Goal: Find specific page/section: Find specific page/section

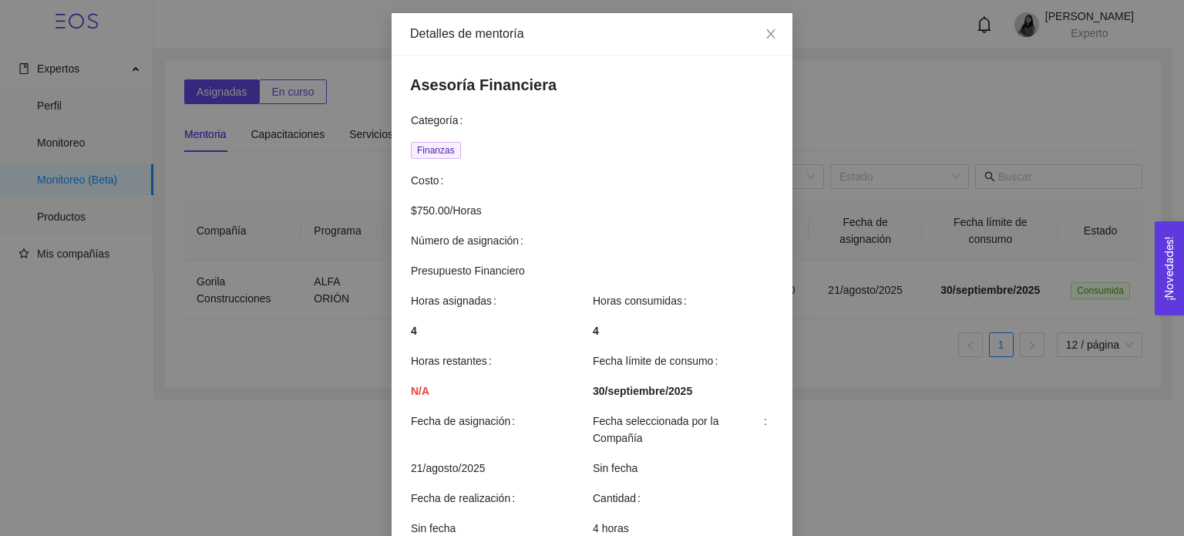
scroll to position [15, 0]
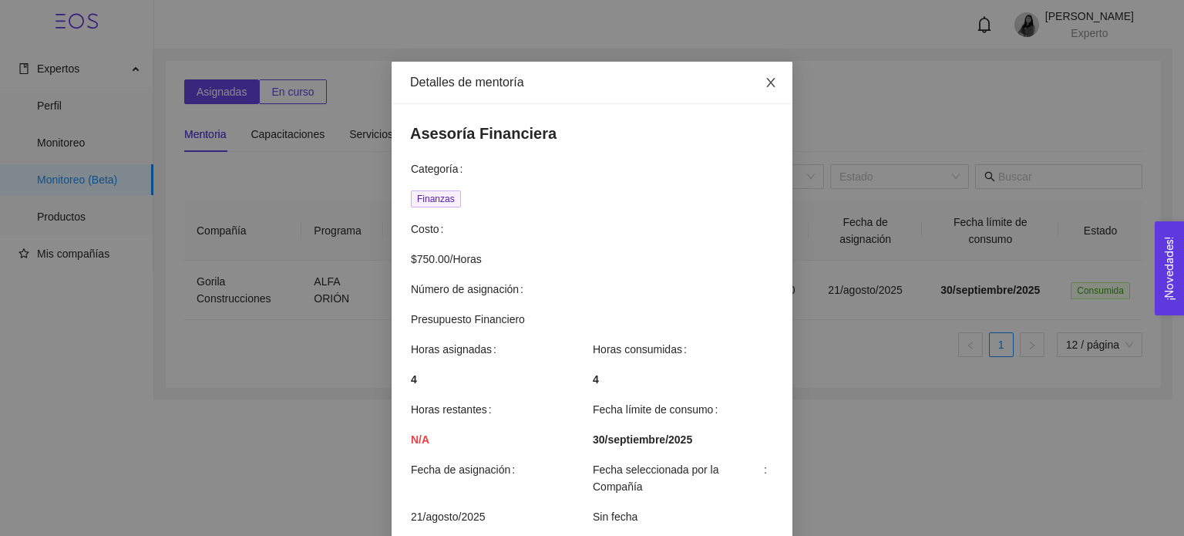
click at [768, 86] on icon "close" at bounding box center [771, 82] width 12 height 12
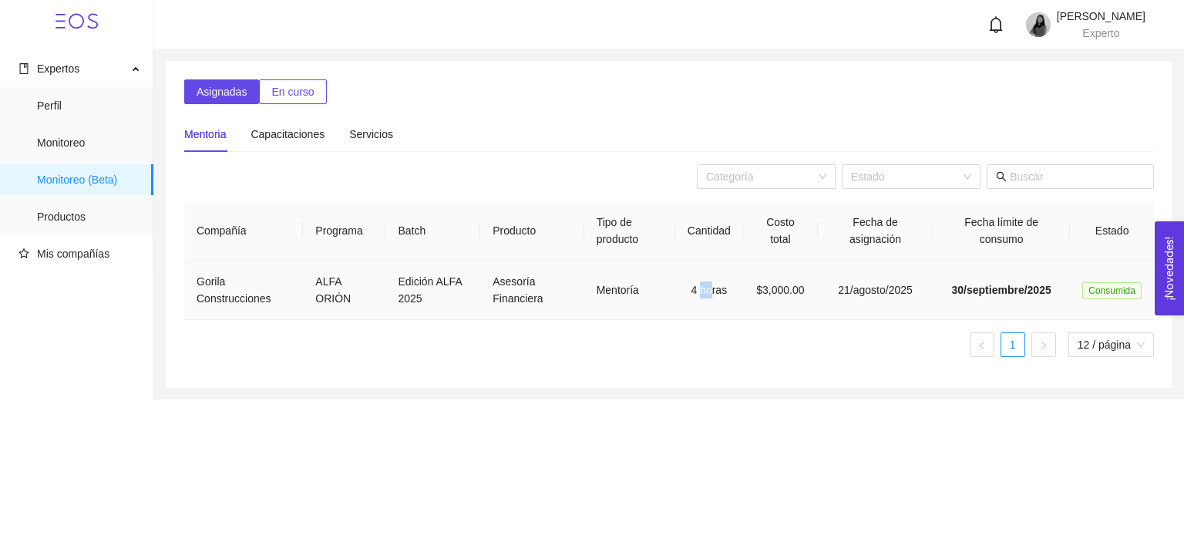
drag, startPoint x: 696, startPoint y: 290, endPoint x: 711, endPoint y: 289, distance: 15.4
click at [711, 289] on td "4 horas" at bounding box center [709, 289] width 68 height 59
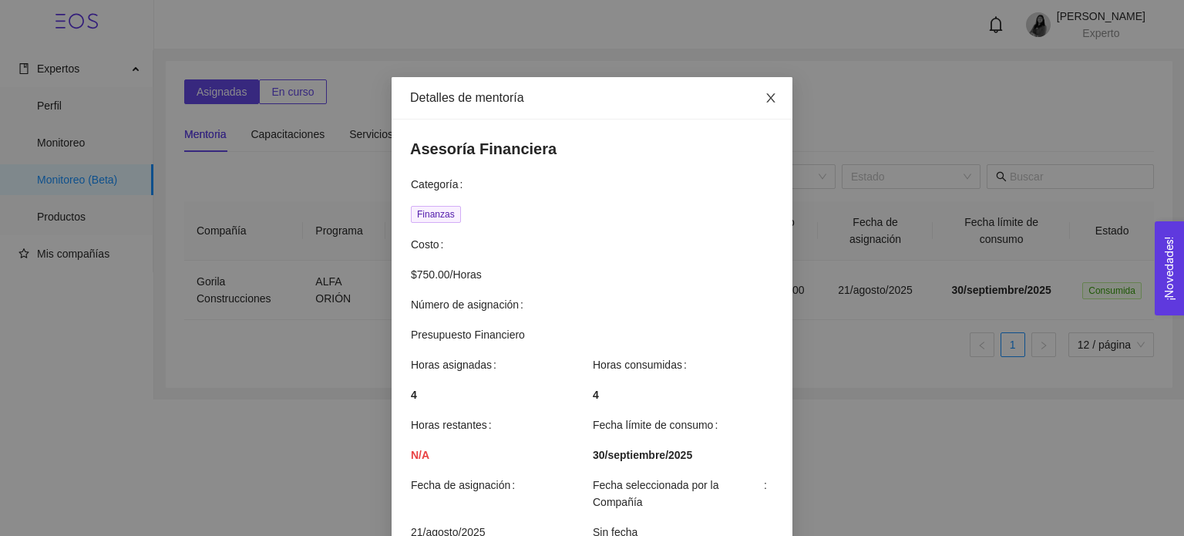
click at [769, 102] on icon "close" at bounding box center [771, 98] width 12 height 12
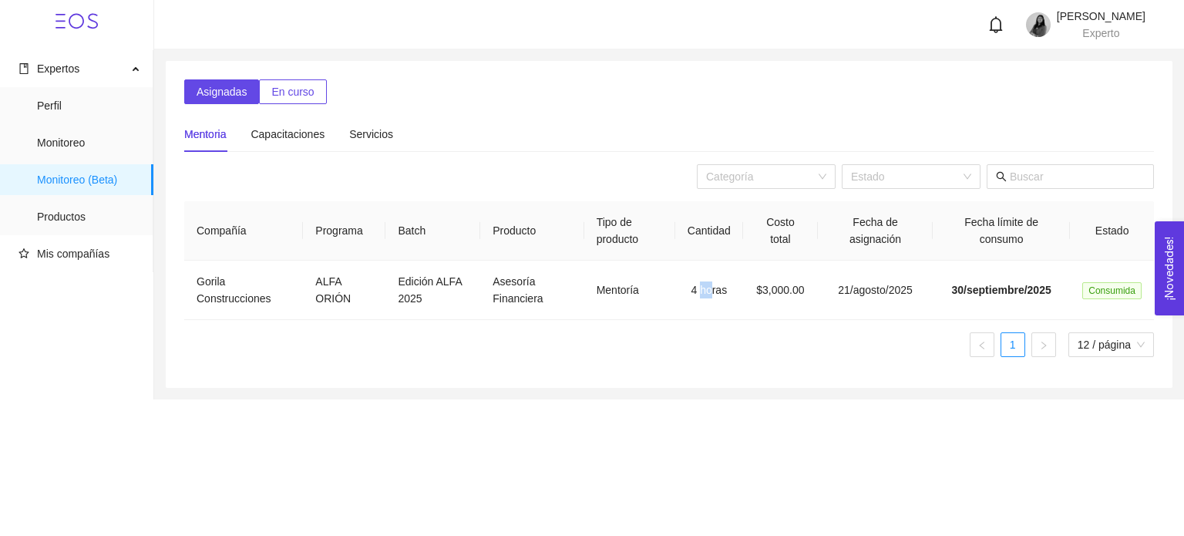
click at [306, 98] on span "En curso" at bounding box center [292, 91] width 42 height 17
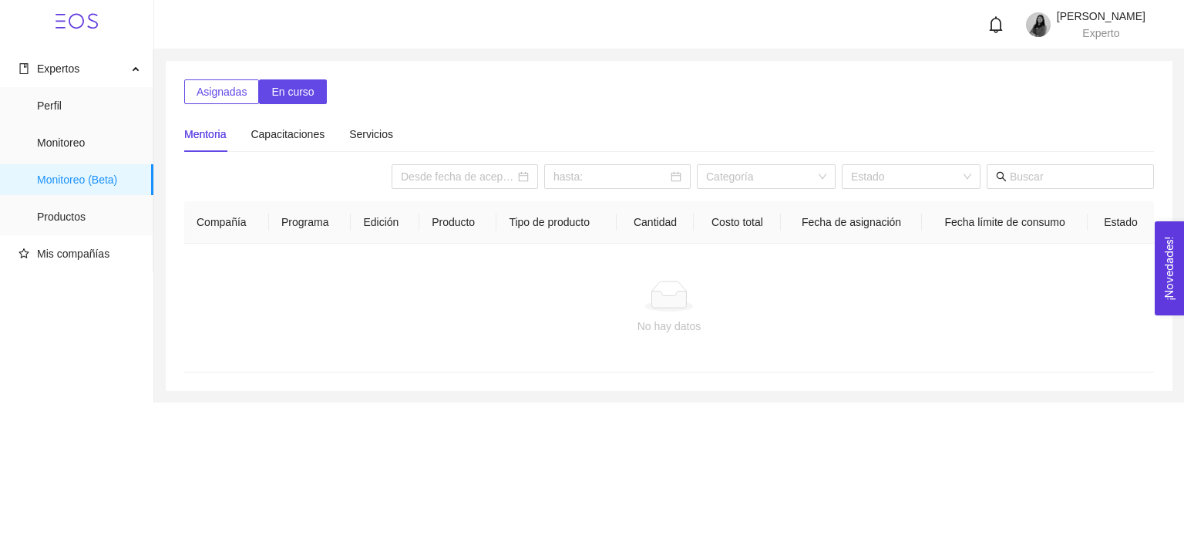
click at [231, 98] on span "Asignadas" at bounding box center [222, 91] width 50 height 17
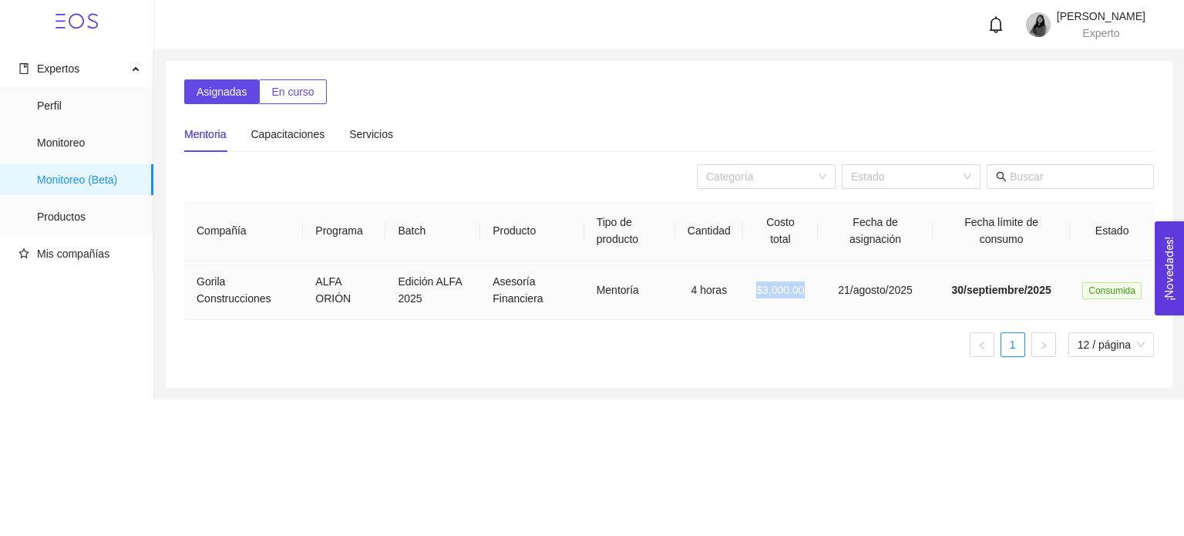
drag, startPoint x: 755, startPoint y: 292, endPoint x: 806, endPoint y: 284, distance: 52.3
click at [806, 284] on td "$3,000.00" at bounding box center [780, 289] width 75 height 59
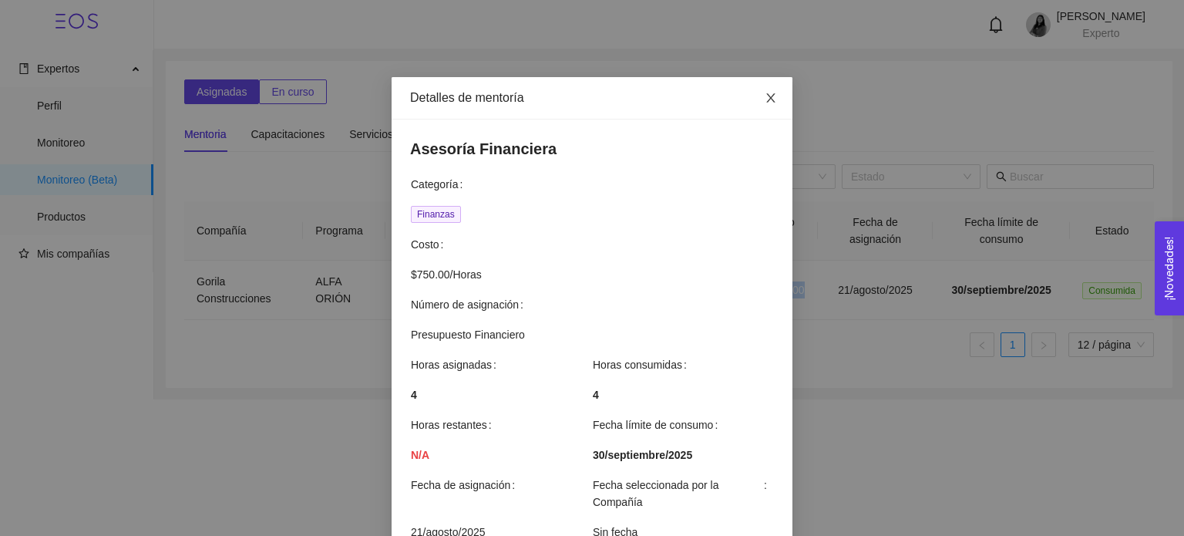
click at [772, 92] on span "Close" at bounding box center [770, 98] width 43 height 43
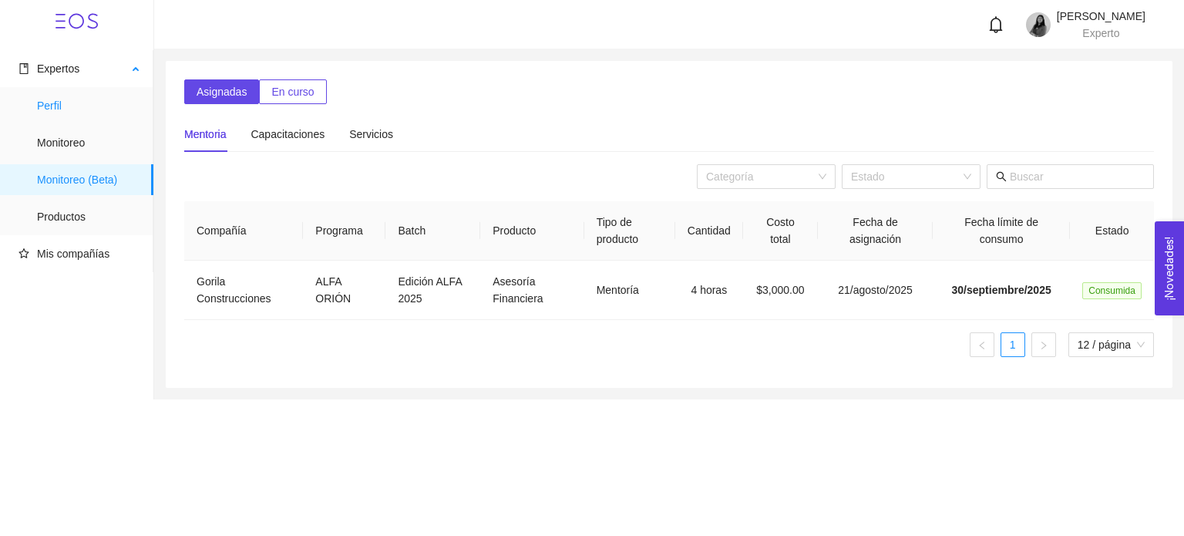
click at [77, 113] on span "Perfil" at bounding box center [89, 105] width 104 height 31
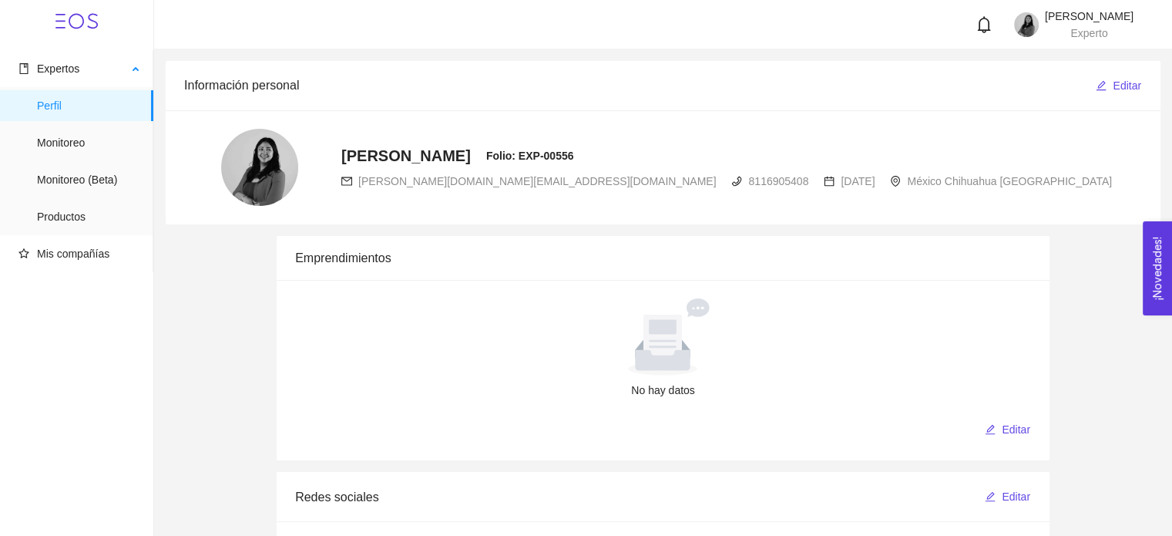
click at [55, 98] on span "Perfil" at bounding box center [89, 105] width 104 height 31
click at [63, 176] on span "Monitoreo (Beta)" at bounding box center [89, 179] width 104 height 31
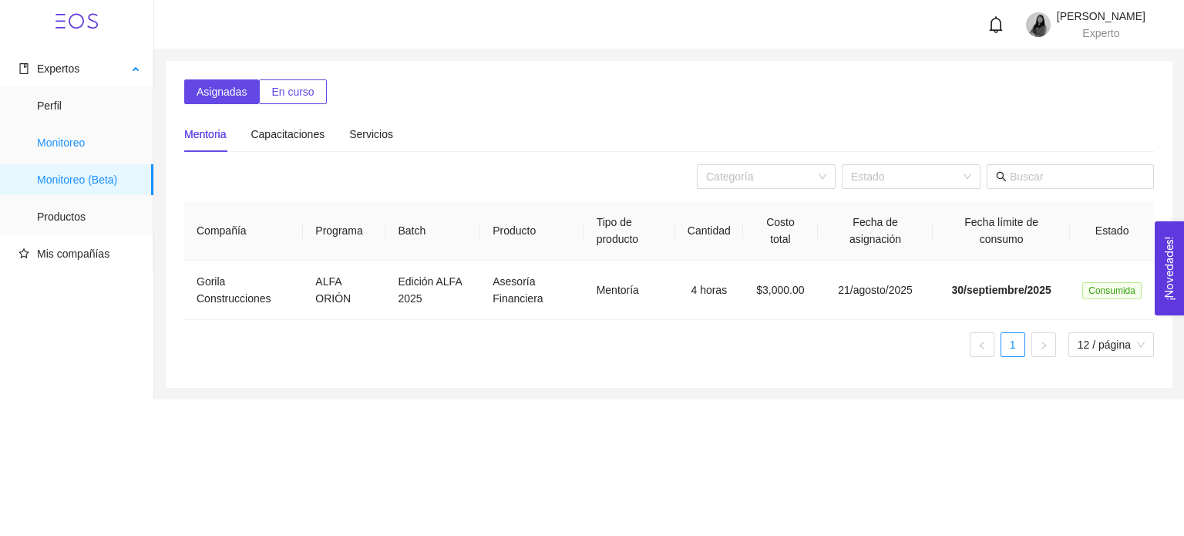
click at [71, 154] on span "Monitoreo" at bounding box center [89, 142] width 104 height 31
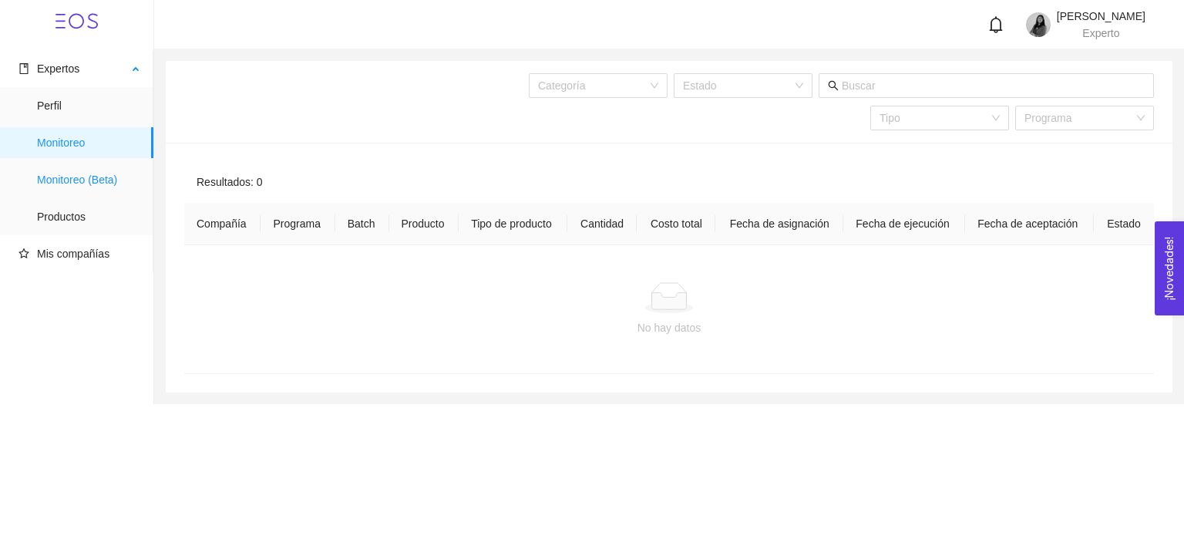
click at [87, 172] on span "Monitoreo (Beta)" at bounding box center [89, 179] width 104 height 31
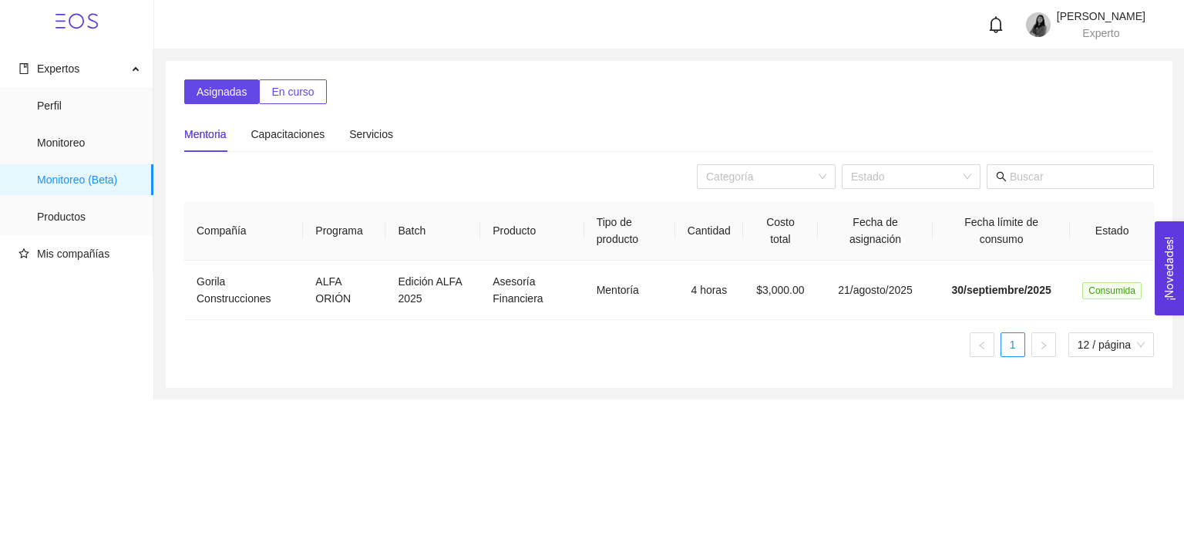
click at [284, 101] on button "En curso" at bounding box center [292, 91] width 67 height 25
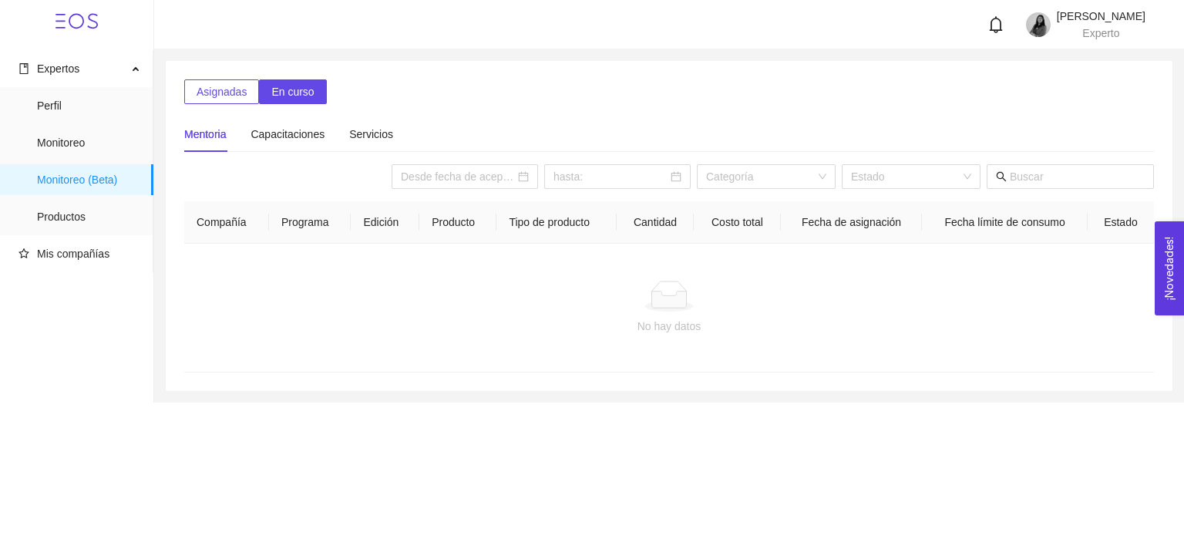
click at [236, 95] on span "Asignadas" at bounding box center [222, 91] width 50 height 17
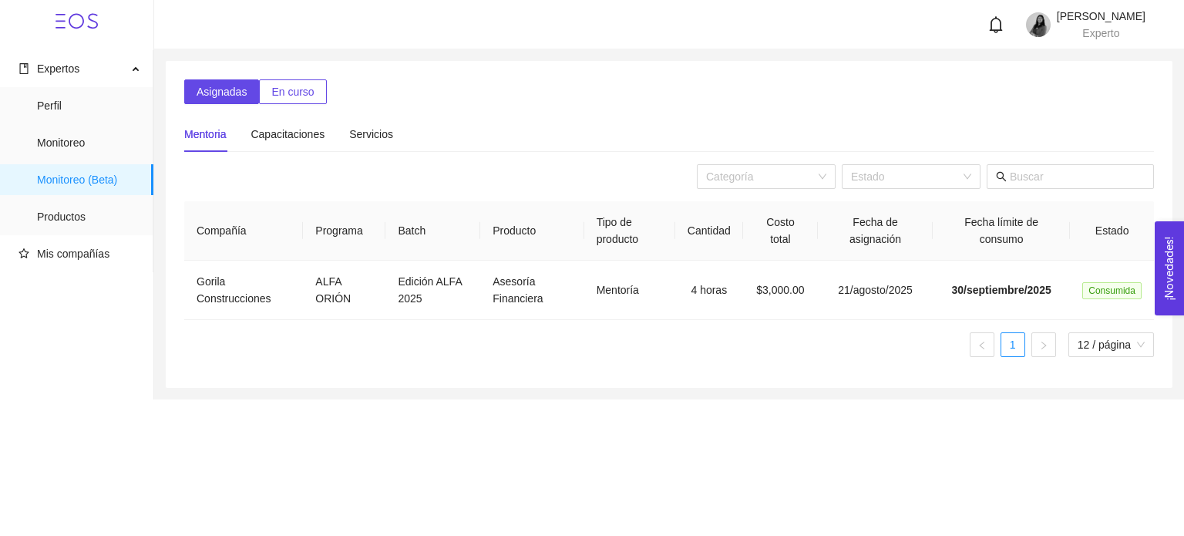
click at [292, 93] on span "En curso" at bounding box center [292, 91] width 42 height 17
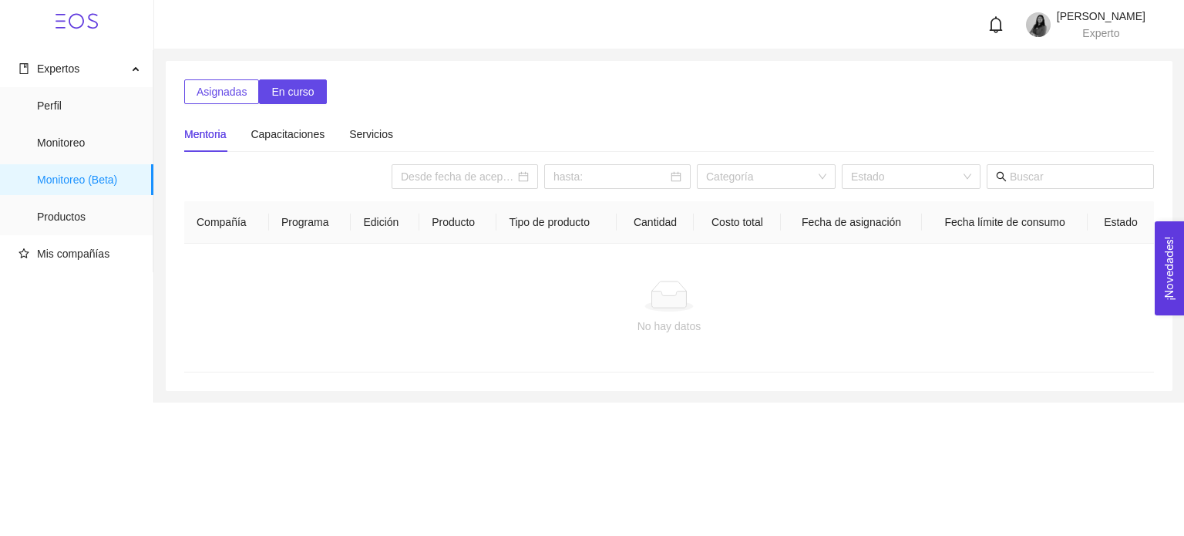
click at [238, 98] on span "Asignadas" at bounding box center [222, 91] width 50 height 17
click at [98, 138] on span "Monitoreo" at bounding box center [89, 142] width 104 height 31
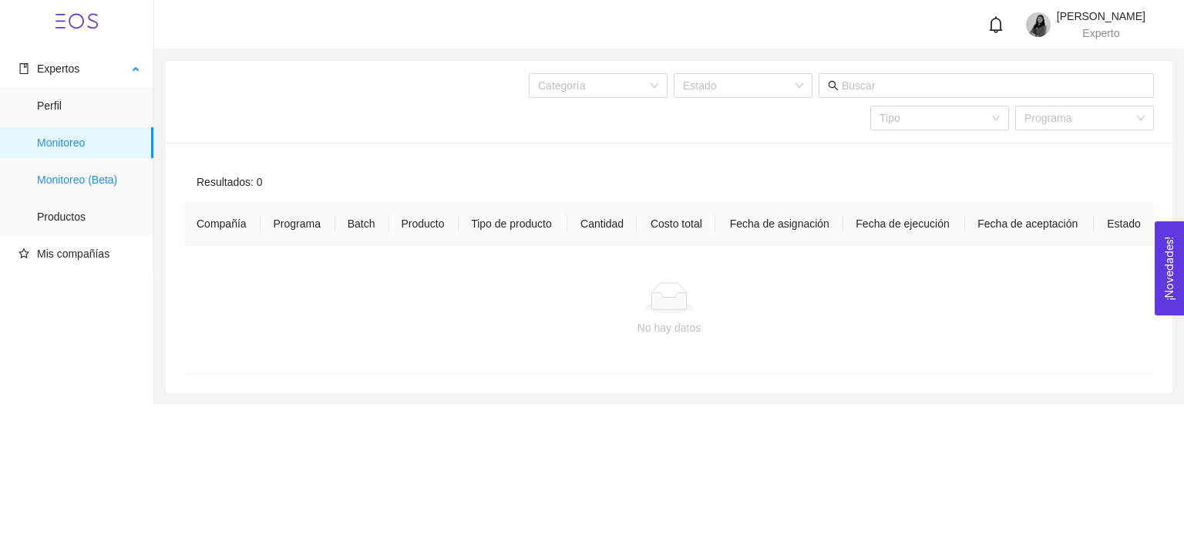
click at [86, 170] on span "Monitoreo (Beta)" at bounding box center [89, 179] width 104 height 31
